Goal: Go to known website: Access a specific website the user already knows

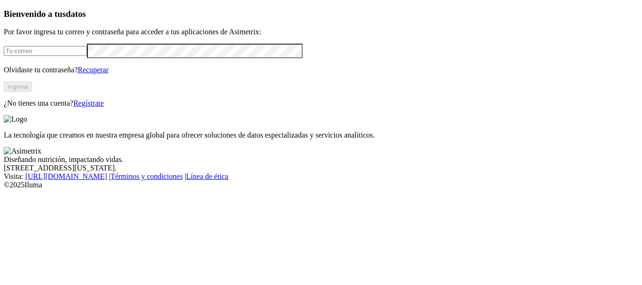
click at [48, 56] on input "email" at bounding box center [45, 51] width 83 height 10
type input "[PERSON_NAME][EMAIL_ADDRESS][PERSON_NAME][DOMAIN_NAME]"
click input "submit" at bounding box center [0, 0] width 0 height 0
